Goal: Information Seeking & Learning: Find specific page/section

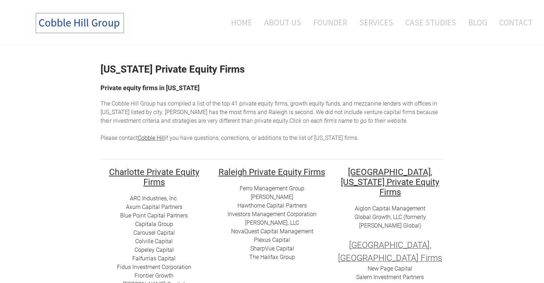
click at [348, 123] on em "Click on each firm's name to go to their website. ​" at bounding box center [349, 120] width 118 height 7
click at [347, 123] on em "Click on each firm's name to go to their website. ​" at bounding box center [349, 120] width 118 height 7
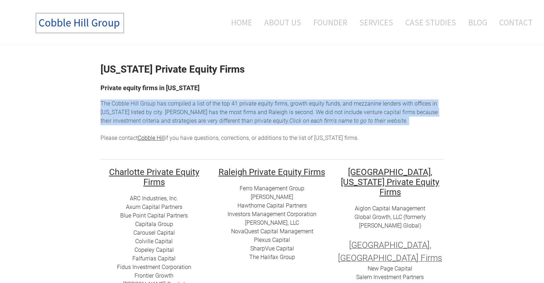
click at [347, 123] on em "Click on each firm's name to go to their website. ​" at bounding box center [349, 120] width 118 height 7
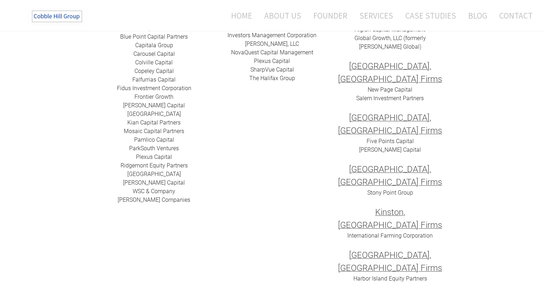
scroll to position [143, 0]
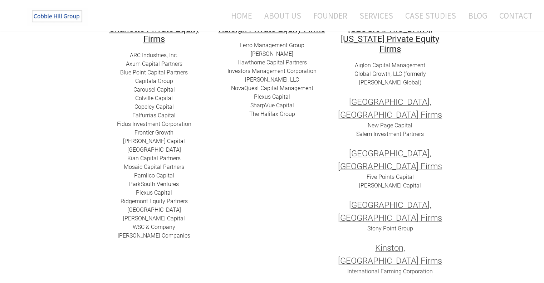
click at [285, 106] on link "SharpVue Capital" at bounding box center [272, 105] width 44 height 7
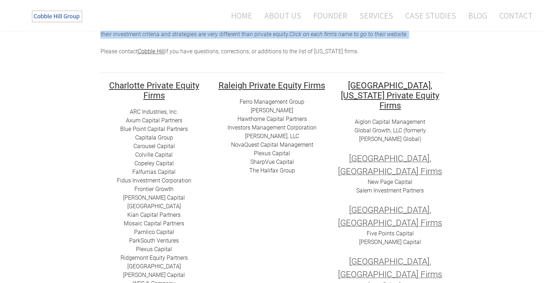
scroll to position [0, 0]
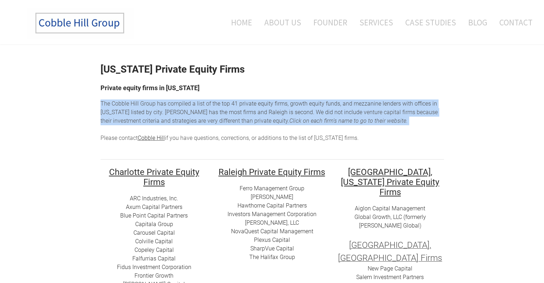
click at [184, 121] on span "enture capital firms because their investment criteria and strategies are very …" at bounding box center [269, 116] width 337 height 15
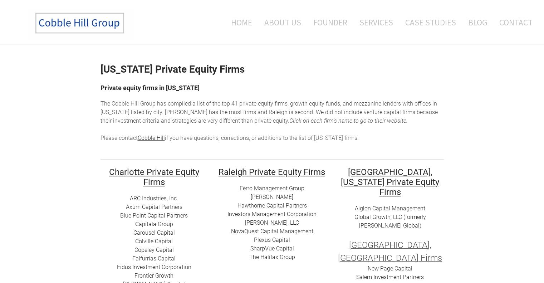
click at [195, 84] on font "Private equity firms in [US_STATE]" at bounding box center [150, 88] width 99 height 8
click at [185, 73] on strong "[US_STATE] Private Equity Firms" at bounding box center [173, 69] width 144 height 12
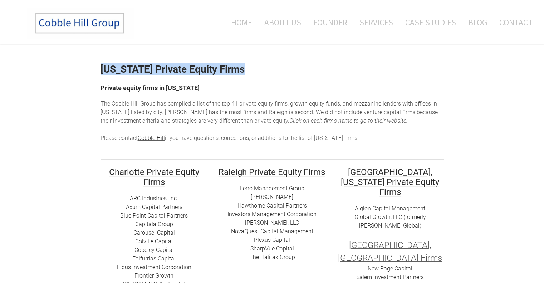
click at [185, 73] on strong "[US_STATE] Private Equity Firms" at bounding box center [173, 69] width 144 height 12
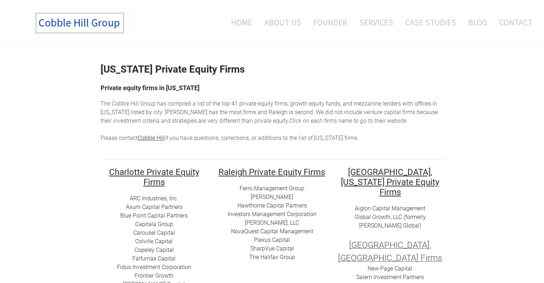
click at [268, 116] on div "The Cobble Hill Group has compiled a list of t he top 41 private equity firms, …" at bounding box center [273, 120] width 344 height 43
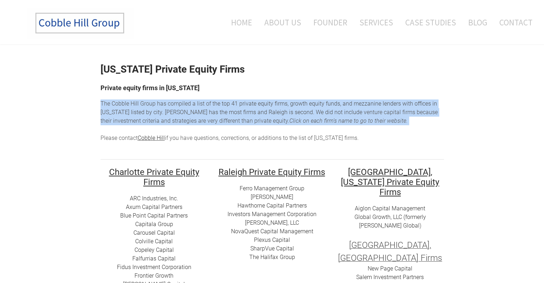
click at [268, 116] on div "The Cobble Hill Group has compiled a list of t he top 41 private equity firms, …" at bounding box center [273, 120] width 344 height 43
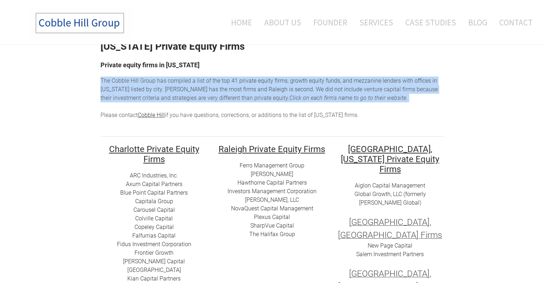
scroll to position [36, 0]
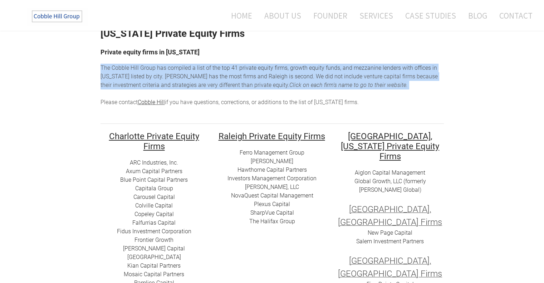
click at [287, 68] on div "The Cobble Hill Group has compiled a list of t he top 41 private equity firms, …" at bounding box center [273, 85] width 344 height 43
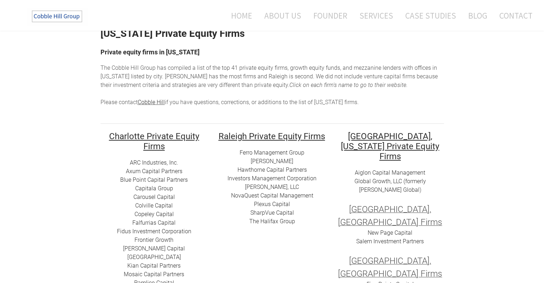
click at [164, 77] on div "The Cobble Hill Group has compiled a list of t he top 41 private equity firms, …" at bounding box center [273, 85] width 344 height 43
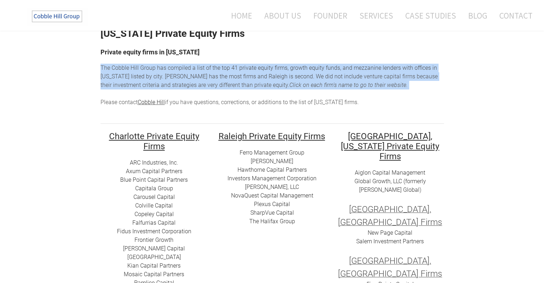
click at [164, 77] on div "The Cobble Hill Group has compiled a list of t he top 41 private equity firms, …" at bounding box center [273, 85] width 344 height 43
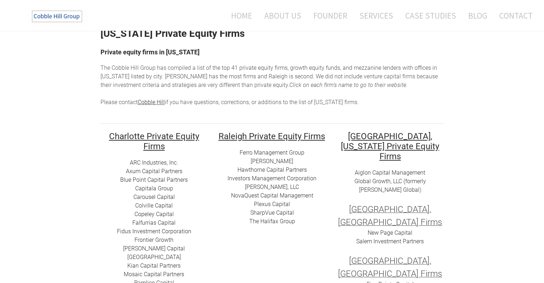
click at [192, 51] on font "Private equity firms in [US_STATE]" at bounding box center [150, 52] width 99 height 8
click at [200, 70] on span "The Cobble Hill Group has compiled a list of t" at bounding box center [158, 67] width 114 height 7
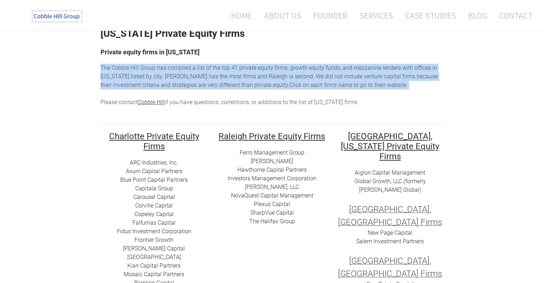
click at [200, 70] on span "The Cobble Hill Group has compiled a list of t" at bounding box center [158, 67] width 114 height 7
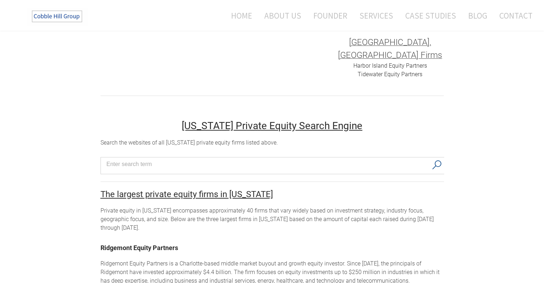
scroll to position [394, 0]
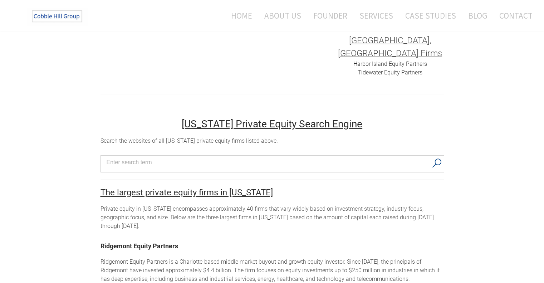
click at [141, 137] on div "Search the websites of all [US_STATE] private equity firms listed above." at bounding box center [273, 141] width 344 height 9
click at [169, 205] on div "Private equity in [US_STATE] encompasses approximately 40 firms that vary widel…" at bounding box center [273, 218] width 344 height 26
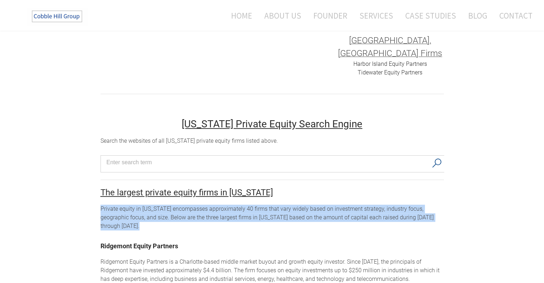
click at [169, 205] on div "Private equity in [US_STATE] encompasses approximately 40 firms that vary widel…" at bounding box center [273, 218] width 344 height 26
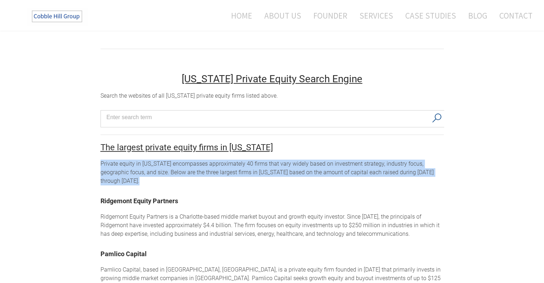
scroll to position [537, 0]
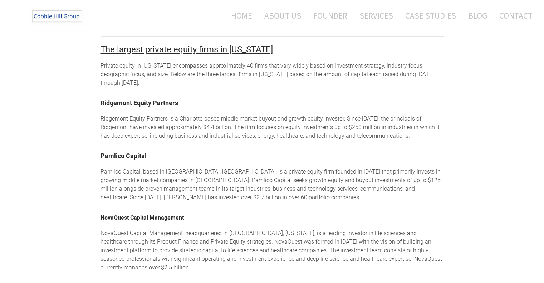
click at [147, 115] on div "Ridgemont Equity Partners is a Charlotte-based middle market buyout and growth …" at bounding box center [273, 128] width 344 height 26
click at [145, 115] on div "Ridgemont Equity Partners is a Charlotte-based middle market buyout and growth …" at bounding box center [273, 128] width 344 height 26
click at [210, 167] on div "Pamlico Capital, based in [GEOGRAPHIC_DATA], [GEOGRAPHIC_DATA], is a private eq…" at bounding box center [273, 184] width 344 height 34
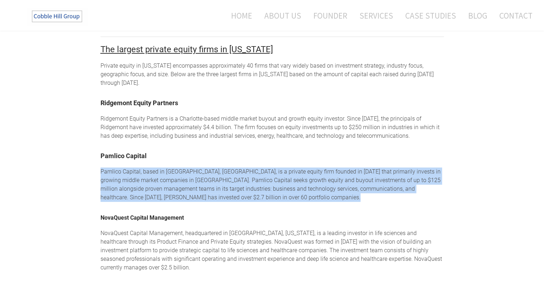
click at [210, 167] on div "Pamlico Capital, based in [GEOGRAPHIC_DATA], [GEOGRAPHIC_DATA], is a private eq…" at bounding box center [273, 184] width 344 height 34
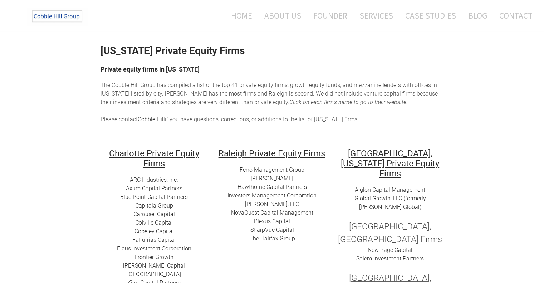
scroll to position [0, 0]
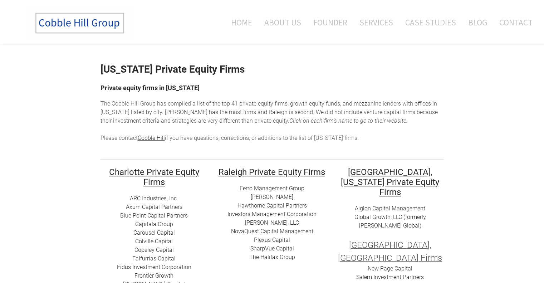
click at [222, 114] on div "The Cobble Hill Group has compiled a list of t he top 41 private equity firms, …" at bounding box center [273, 120] width 344 height 43
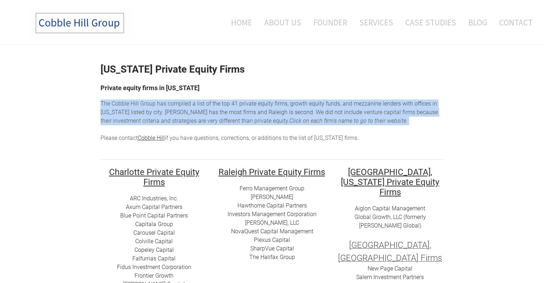
click at [222, 114] on div "The Cobble Hill Group has compiled a list of t he top 41 private equity firms, …" at bounding box center [273, 120] width 344 height 43
click at [219, 112] on div "The Cobble Hill Group has compiled a list of t he top 41 private equity firms, …" at bounding box center [273, 120] width 344 height 43
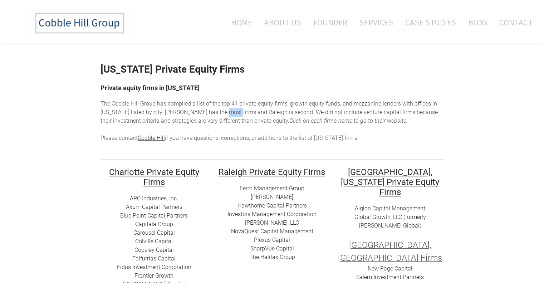
click at [219, 112] on div "The Cobble Hill Group has compiled a list of t he top 41 private equity firms, …" at bounding box center [273, 120] width 344 height 43
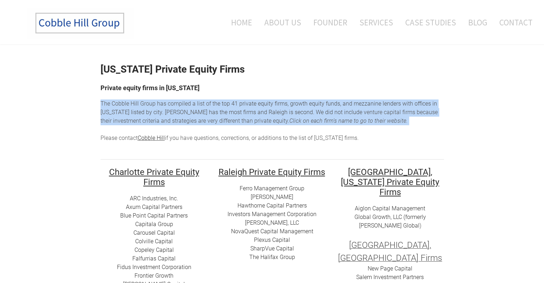
click at [219, 112] on div "The Cobble Hill Group has compiled a list of t he top 41 private equity firms, …" at bounding box center [273, 120] width 344 height 43
click at [234, 104] on div "The Cobble Hill Group has compiled a list of t he top 41 private equity firms, …" at bounding box center [273, 120] width 344 height 43
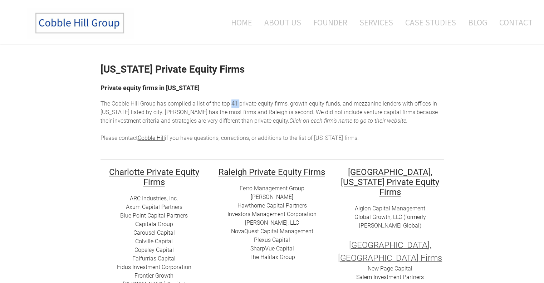
click at [234, 104] on div "The Cobble Hill Group has compiled a list of t he top 41 private equity firms, …" at bounding box center [273, 120] width 344 height 43
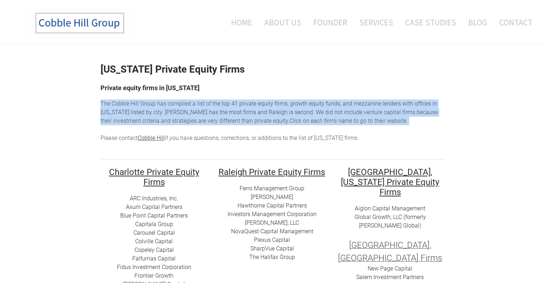
click at [234, 104] on div "The Cobble Hill Group has compiled a list of t he top 41 private equity firms, …" at bounding box center [273, 120] width 344 height 43
click at [235, 104] on div "The Cobble Hill Group has compiled a list of t he top 41 private equity firms, …" at bounding box center [273, 120] width 344 height 43
